Goal: Task Accomplishment & Management: Use online tool/utility

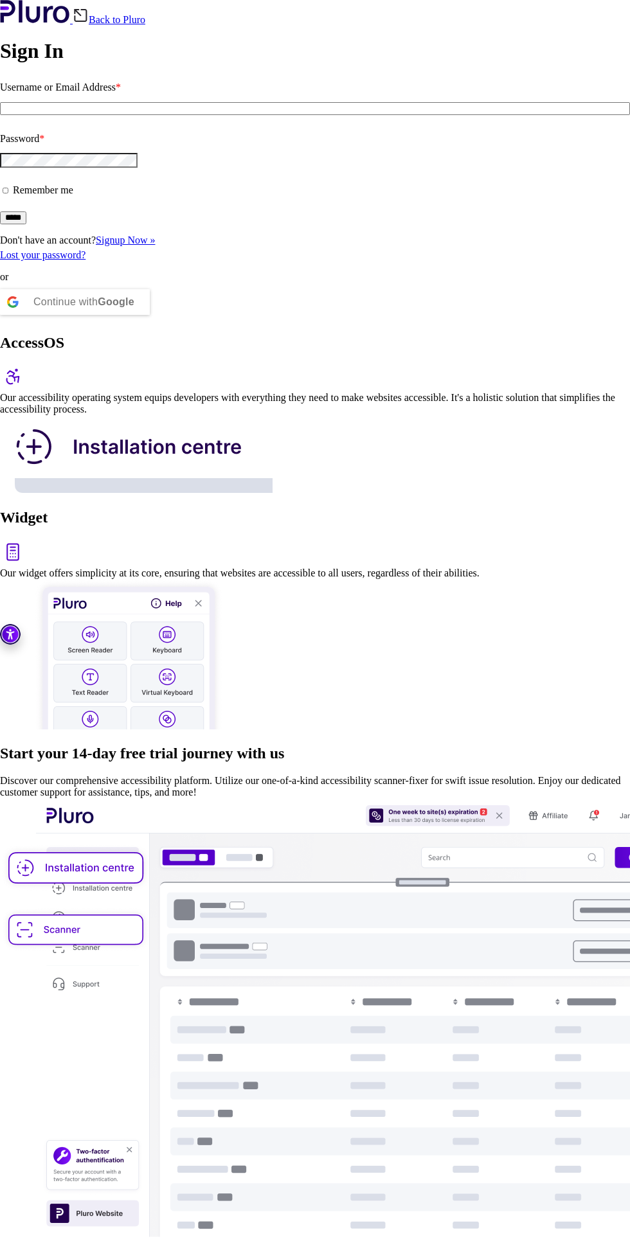
click at [577, 798] on img at bounding box center [347, 1017] width 695 height 439
click at [381, 513] on html "Go to accessibility toolbar Skip to main content Skip to footer press enter to …" at bounding box center [315, 620] width 630 height 1240
click at [578, 798] on img at bounding box center [347, 1017] width 695 height 439
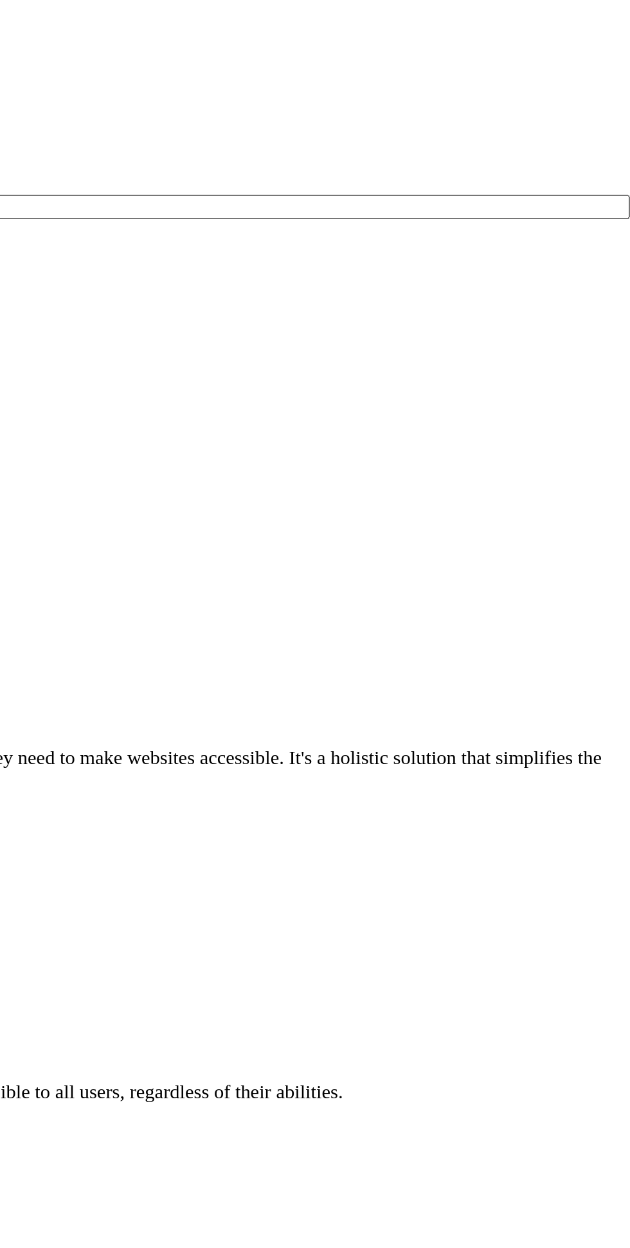
click at [463, 798] on img at bounding box center [347, 1017] width 695 height 439
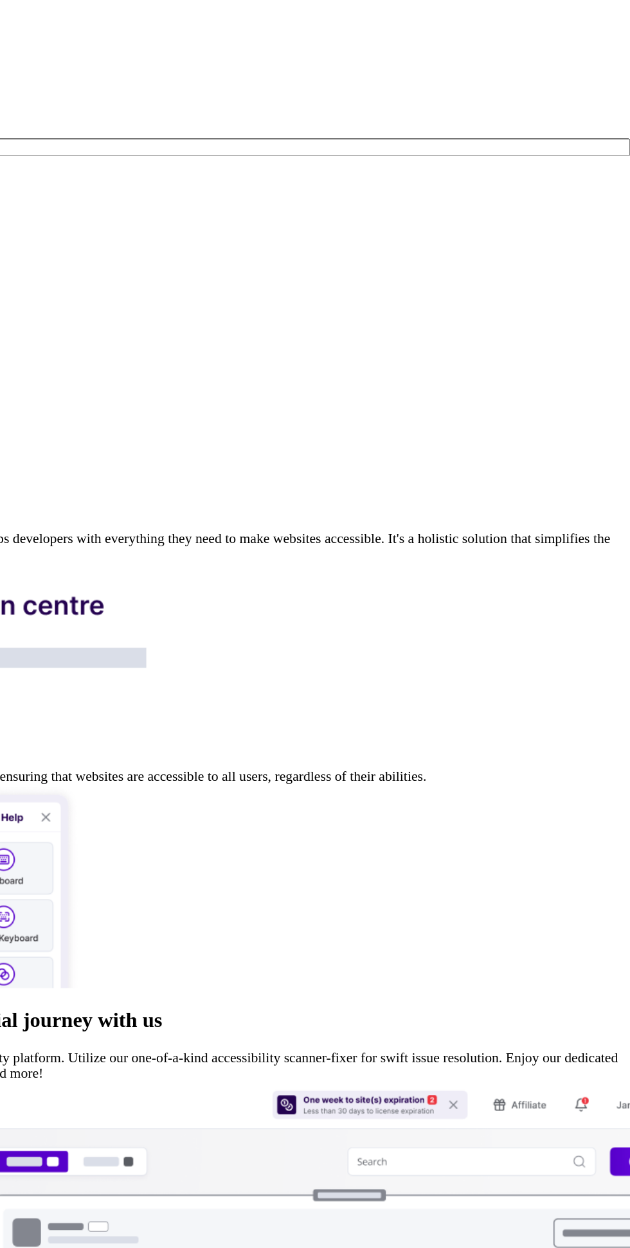
click at [459, 798] on img at bounding box center [347, 1017] width 695 height 439
click at [551, 798] on img at bounding box center [347, 1017] width 695 height 439
click at [311, 798] on img at bounding box center [347, 1017] width 695 height 439
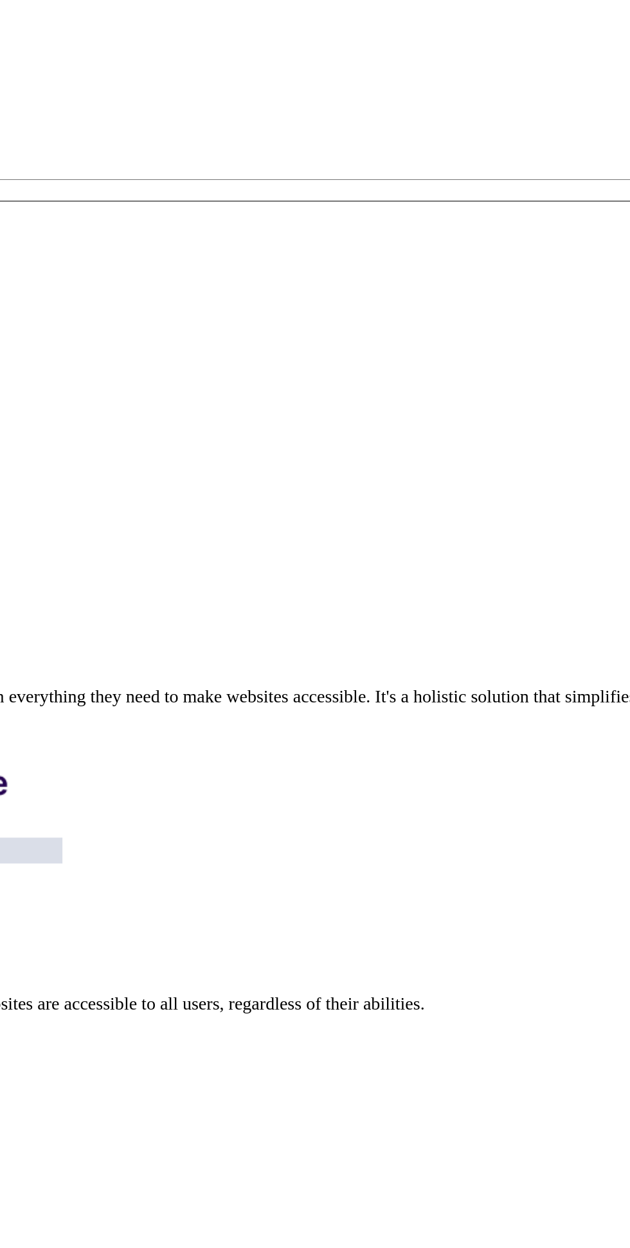
click at [545, 798] on img at bounding box center [347, 1017] width 695 height 439
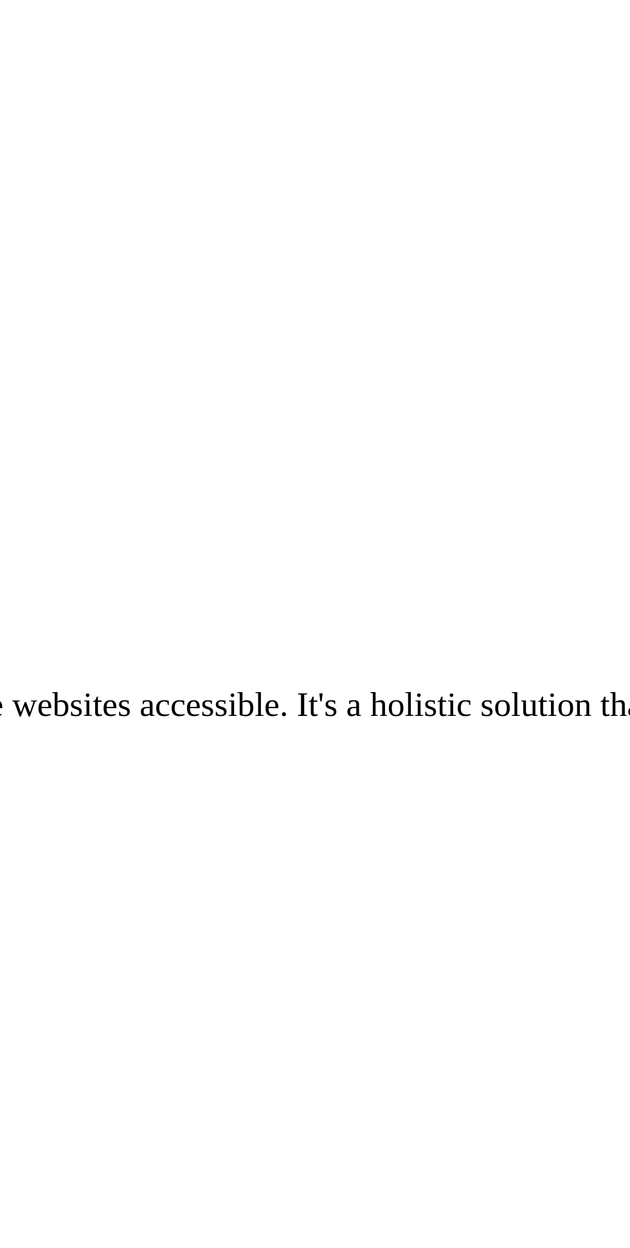
click at [465, 798] on img at bounding box center [347, 1017] width 695 height 439
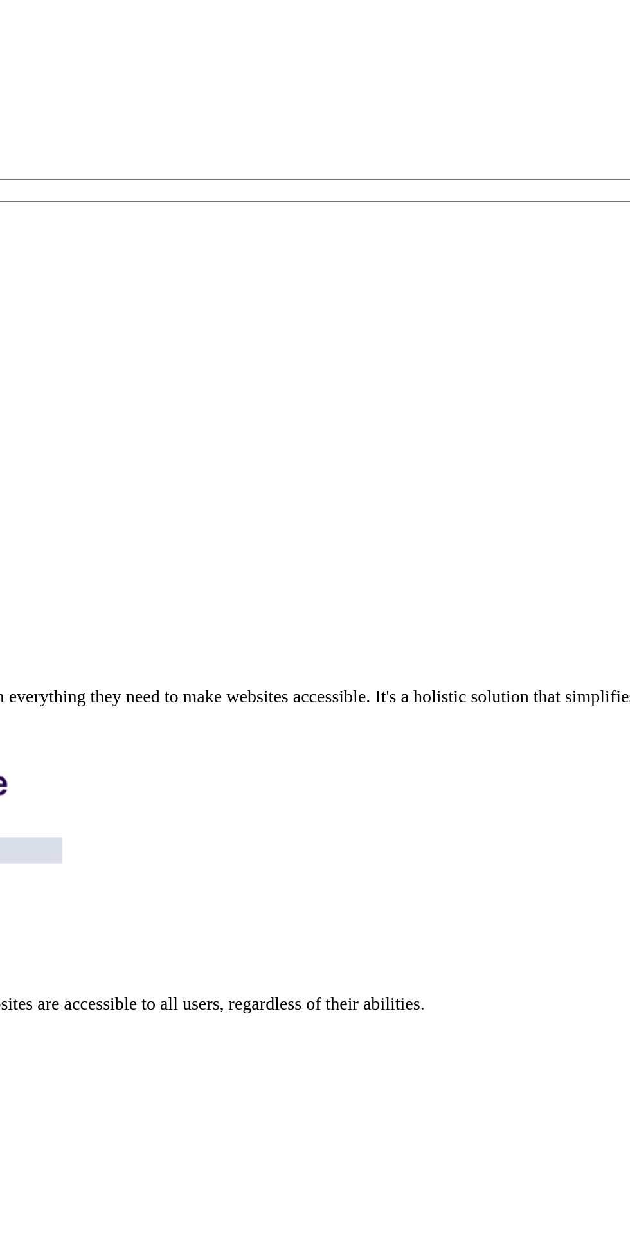
click at [279, 798] on img at bounding box center [347, 1017] width 695 height 439
click at [440, 798] on img at bounding box center [347, 1017] width 695 height 439
click at [526, 798] on img at bounding box center [347, 1017] width 695 height 439
click at [550, 798] on img at bounding box center [347, 1017] width 695 height 439
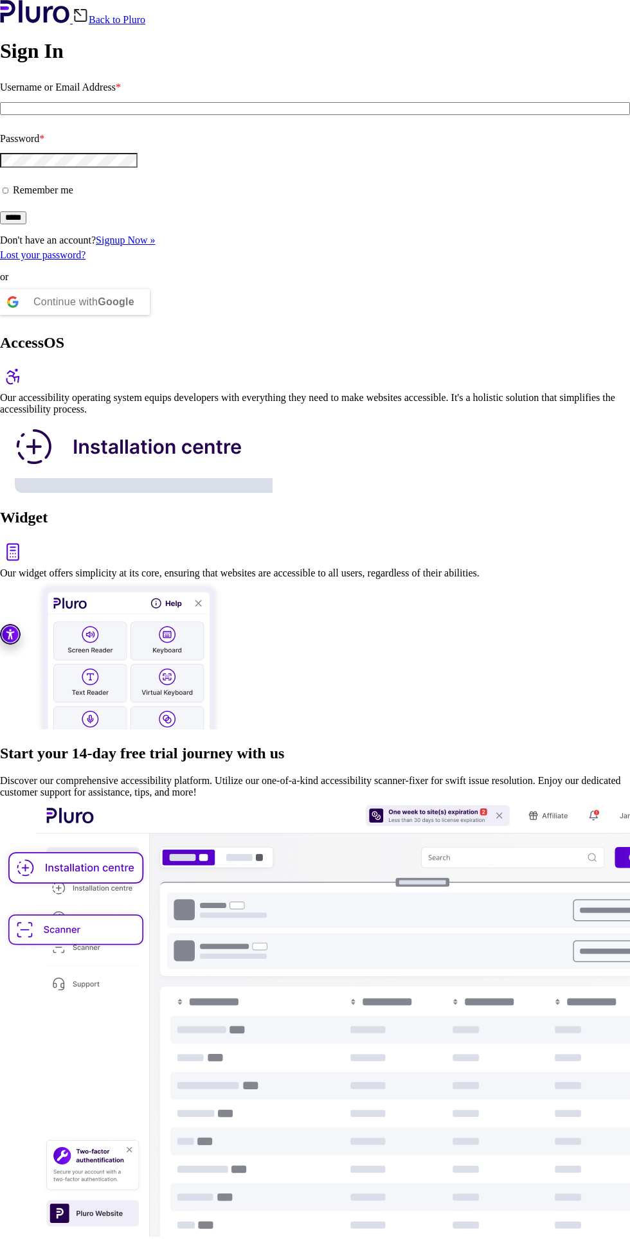
click at [273, 415] on img at bounding box center [136, 454] width 273 height 78
click at [150, 289] on div "Continue with Google" at bounding box center [75, 302] width 150 height 26
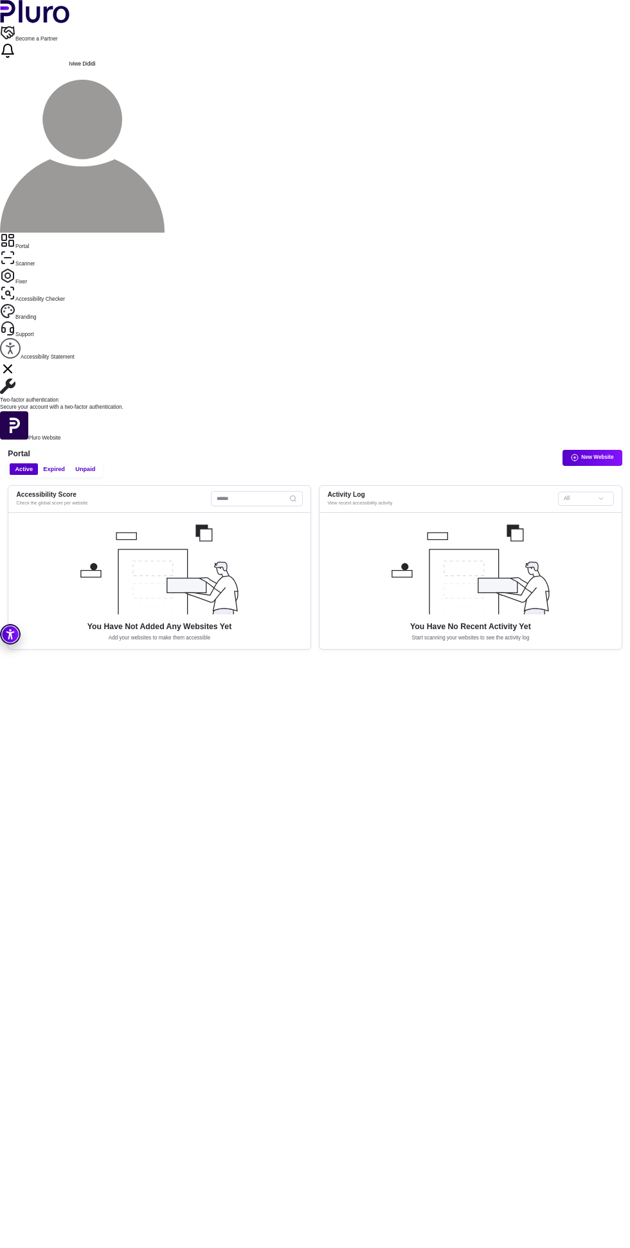
click at [616, 450] on button "New Website" at bounding box center [592, 458] width 60 height 16
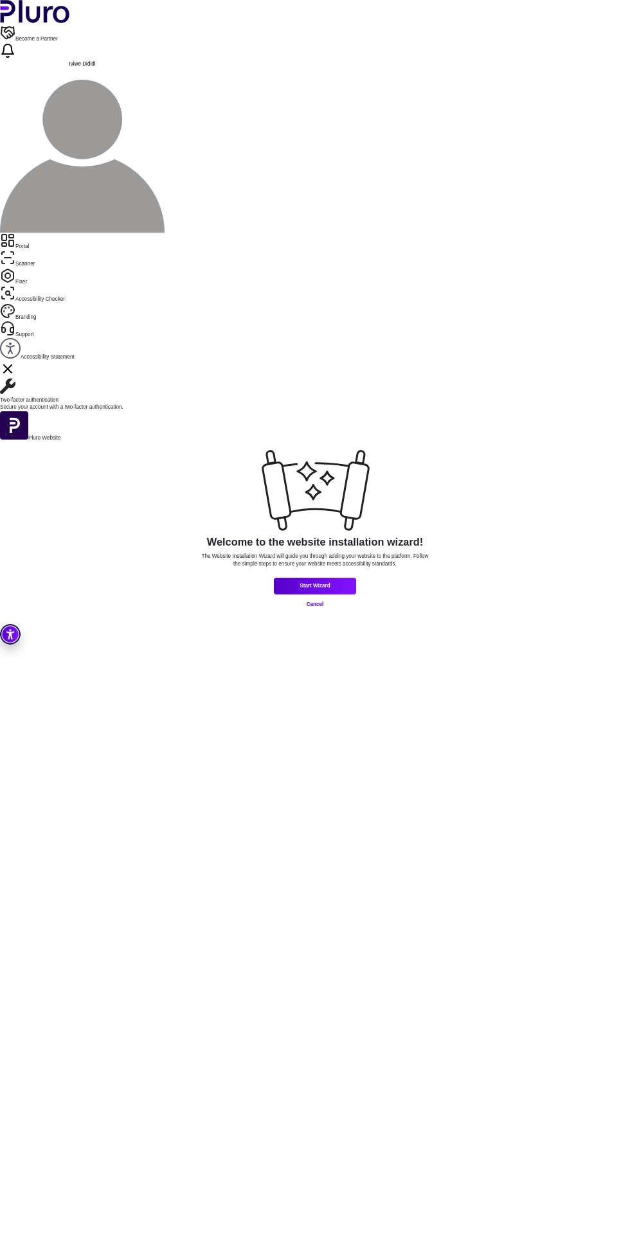
click at [423, 549] on h1 "Welcome to the website installation wizard!" at bounding box center [315, 542] width 216 height 13
click at [374, 568] on p "The Website Installation Wizard will guide you through adding your website to t…" at bounding box center [314, 560] width 229 height 15
click at [356, 594] on button "Start Wizard" at bounding box center [315, 586] width 82 height 16
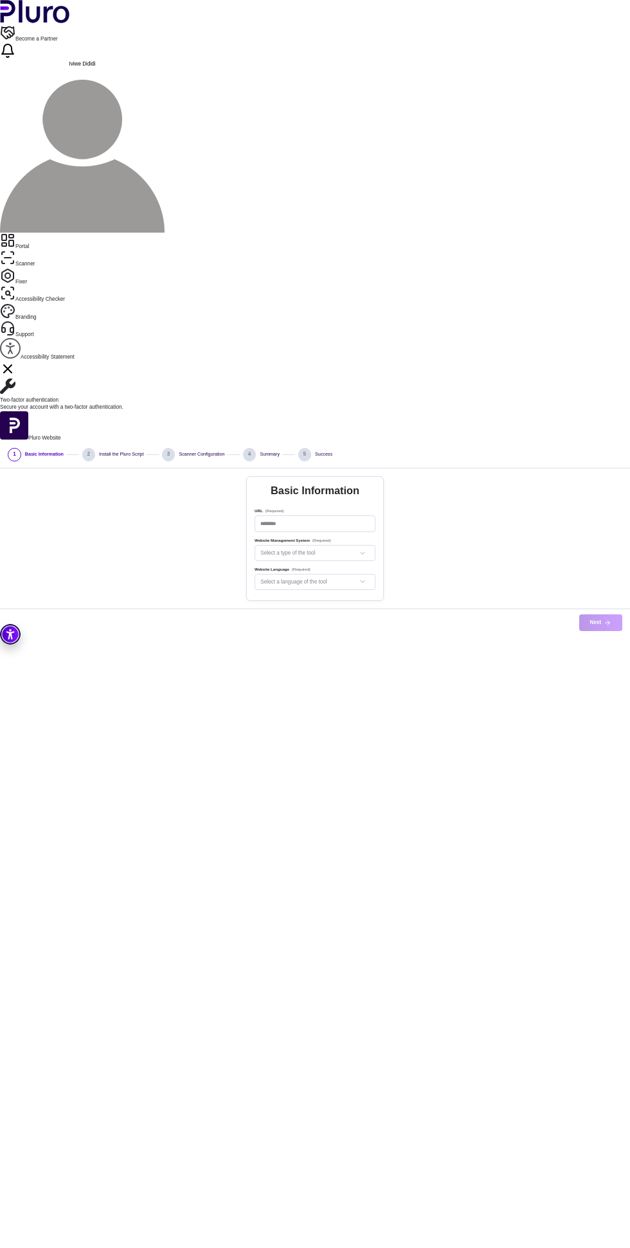
click at [491, 25] on link "Become a Partner" at bounding box center [315, 33] width 630 height 17
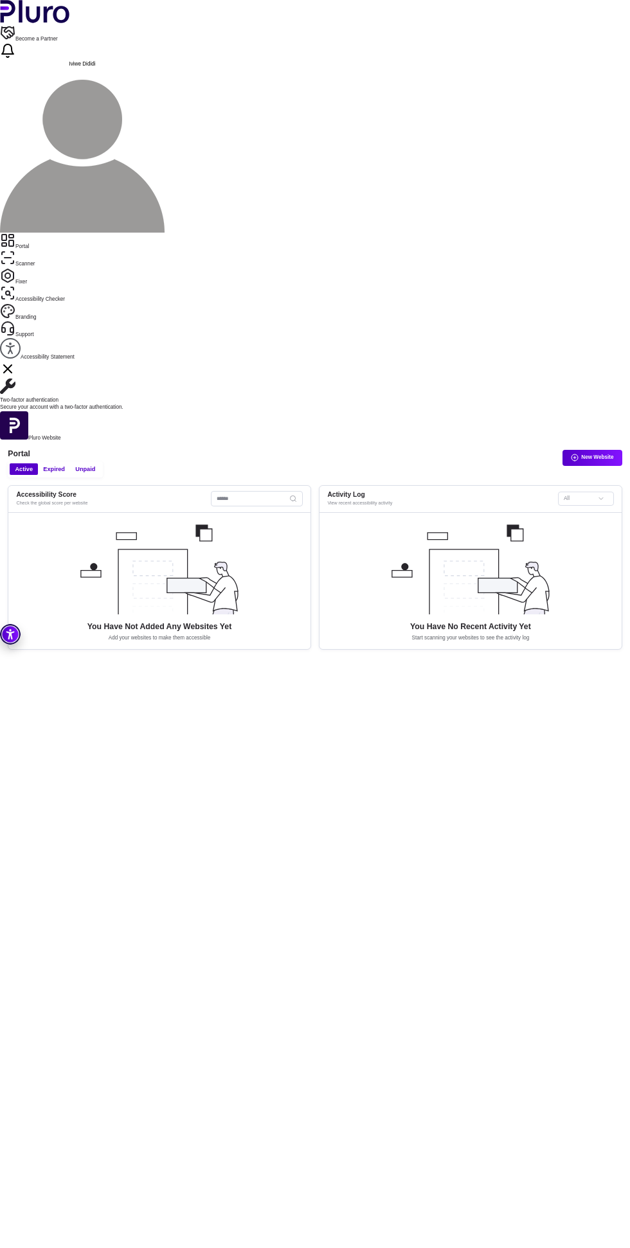
click at [152, 449] on h1 "Portal" at bounding box center [315, 454] width 614 height 10
click at [65, 465] on span "Expired" at bounding box center [54, 469] width 22 height 8
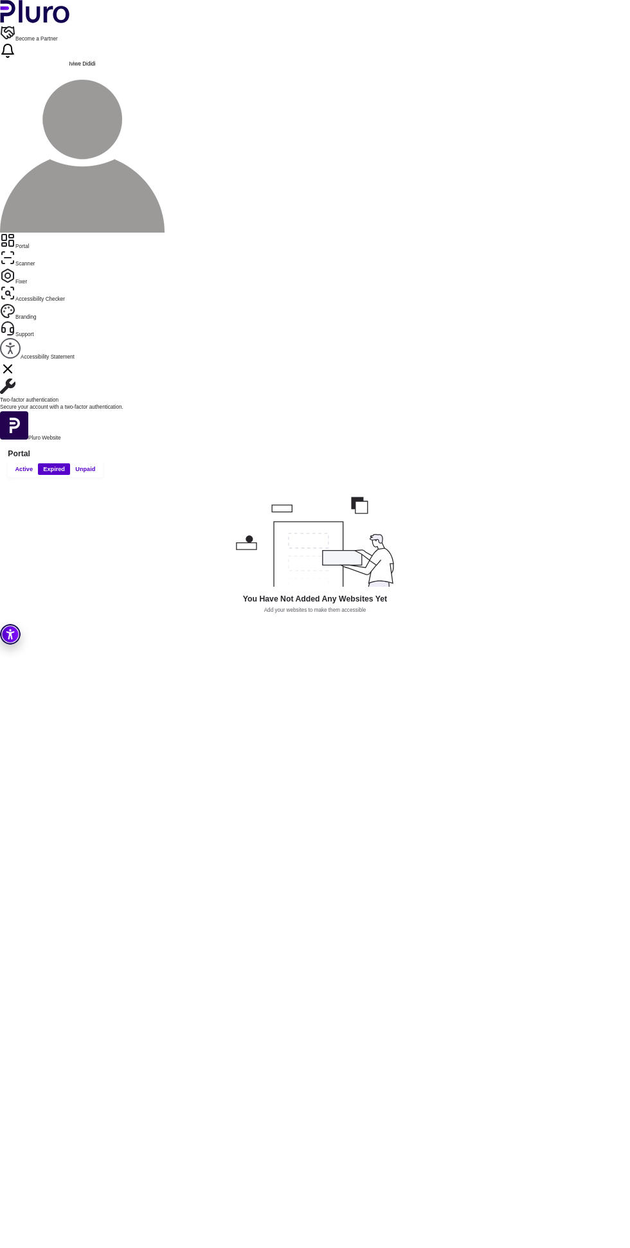
click at [95, 465] on span "Unpaid" at bounding box center [85, 469] width 20 height 8
click at [65, 465] on span "Expired" at bounding box center [54, 469] width 22 height 8
click at [33, 465] on span "Active" at bounding box center [24, 469] width 18 height 8
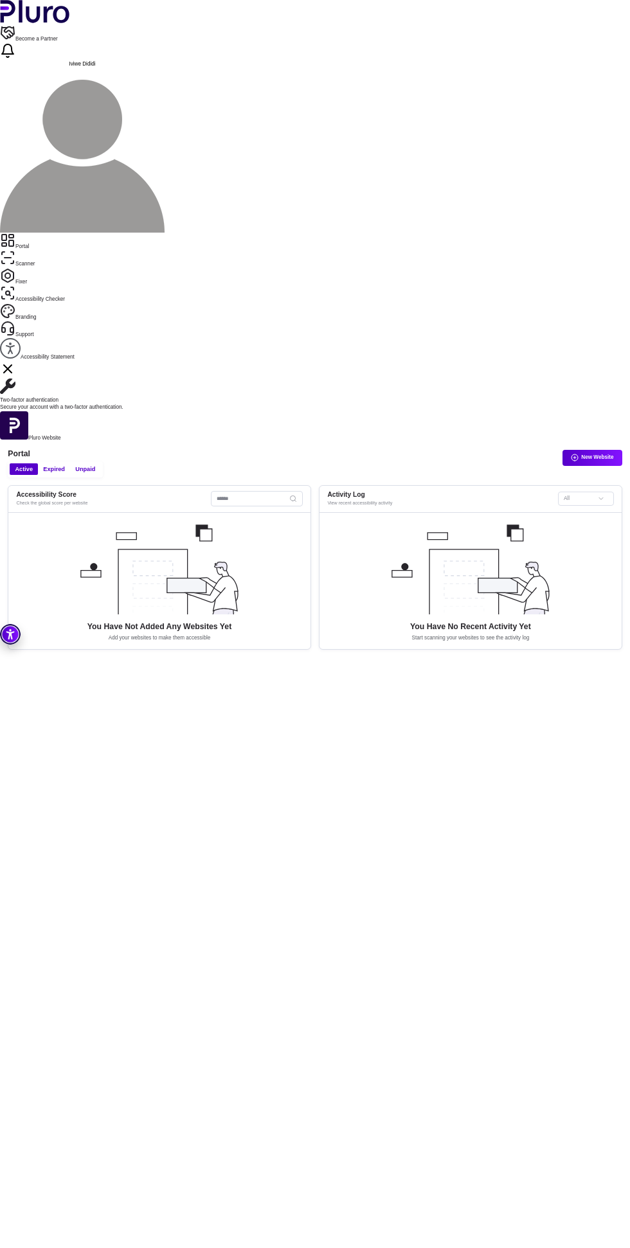
click at [234, 521] on img at bounding box center [159, 568] width 164 height 94
click at [517, 521] on img at bounding box center [470, 568] width 164 height 94
click at [512, 521] on img at bounding box center [470, 568] width 164 height 94
